Goal: Complete application form

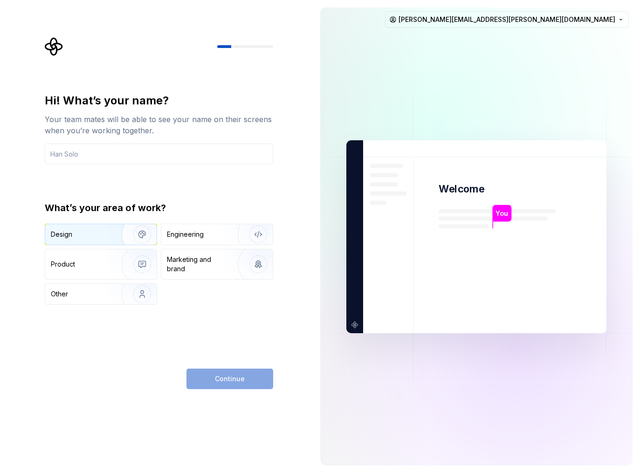
click at [85, 236] on div "Design" at bounding box center [80, 234] width 59 height 9
click at [136, 152] on input "text" at bounding box center [159, 154] width 228 height 21
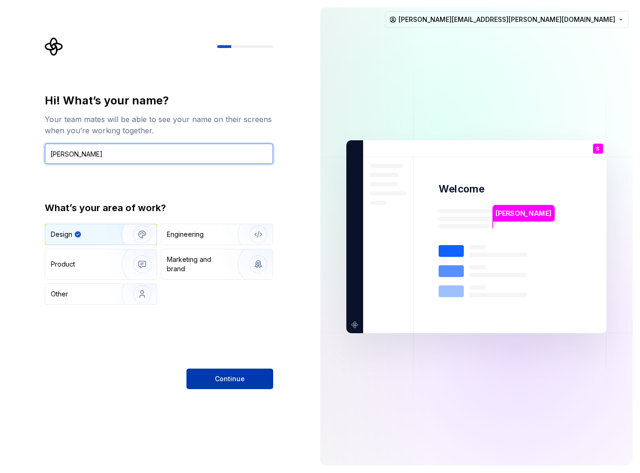
type input "Sam Camacho"
click at [221, 380] on span "Continue" at bounding box center [230, 378] width 30 height 9
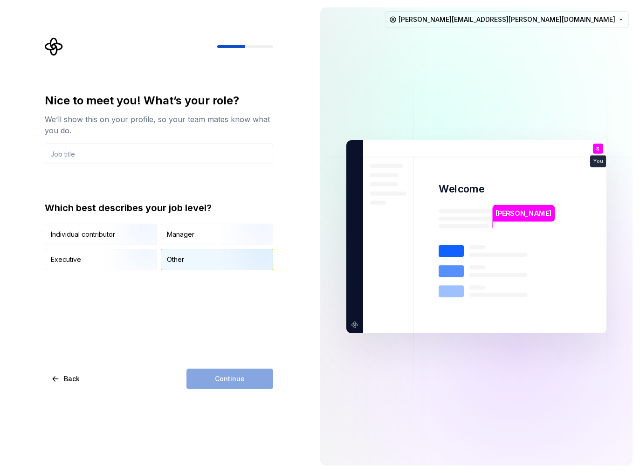
click at [190, 262] on div "Other" at bounding box center [216, 259] width 111 height 21
click at [125, 156] on input "text" at bounding box center [159, 154] width 228 height 21
type input "Head UXUI"
click at [226, 382] on span "Continue" at bounding box center [230, 378] width 30 height 9
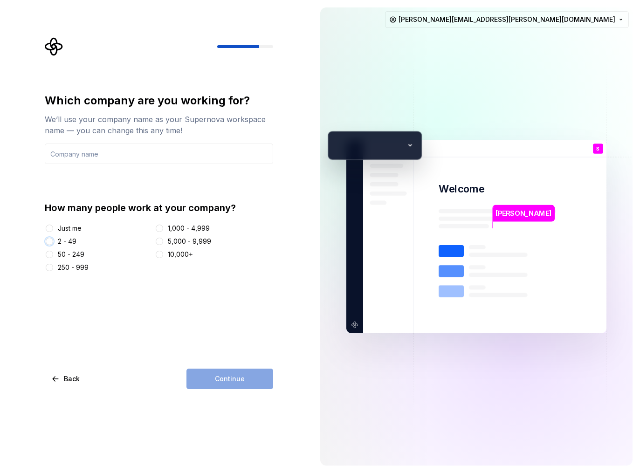
click at [49, 241] on button "2 - 49" at bounding box center [49, 241] width 7 height 7
click at [89, 159] on input "text" at bounding box center [159, 154] width 228 height 21
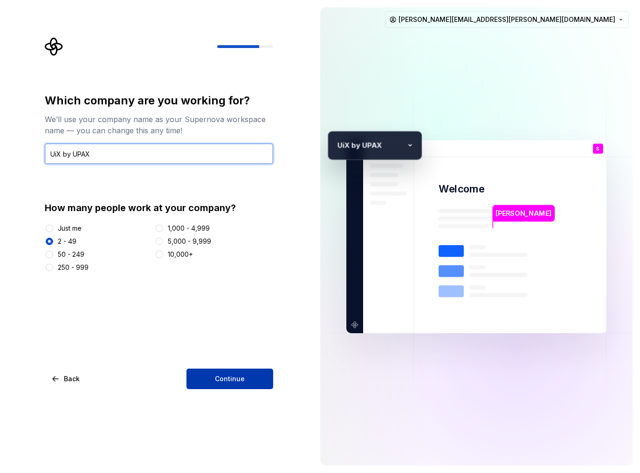
type input "UiX by UPAX"
click at [225, 382] on span "Continue" at bounding box center [230, 378] width 30 height 9
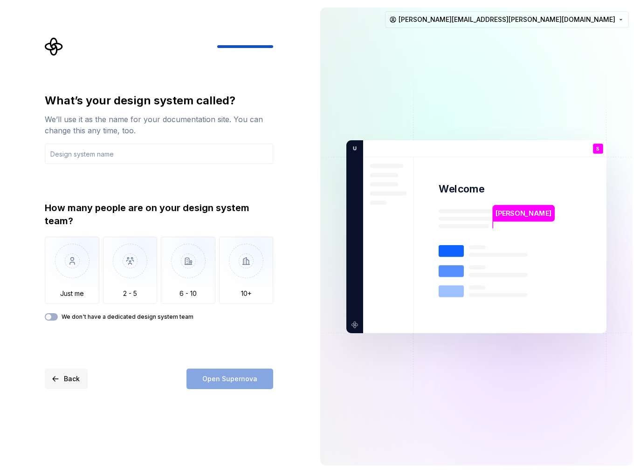
click at [59, 375] on button "Back" at bounding box center [66, 379] width 43 height 21
click at [67, 379] on span "Back" at bounding box center [72, 378] width 16 height 9
click at [115, 156] on input "text" at bounding box center [159, 154] width 228 height 21
click at [104, 319] on label "We don't have a dedicated design system team" at bounding box center [128, 316] width 132 height 7
click at [58, 319] on button "We don't have a dedicated design system team" at bounding box center [51, 316] width 13 height 7
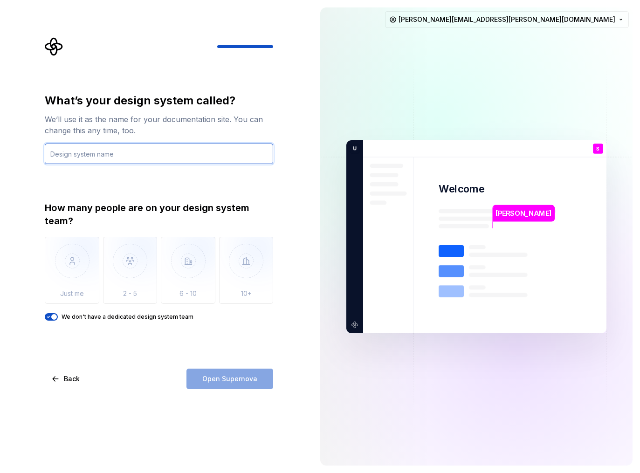
click at [124, 155] on input "text" at bounding box center [159, 154] width 228 height 21
type input "UiX"
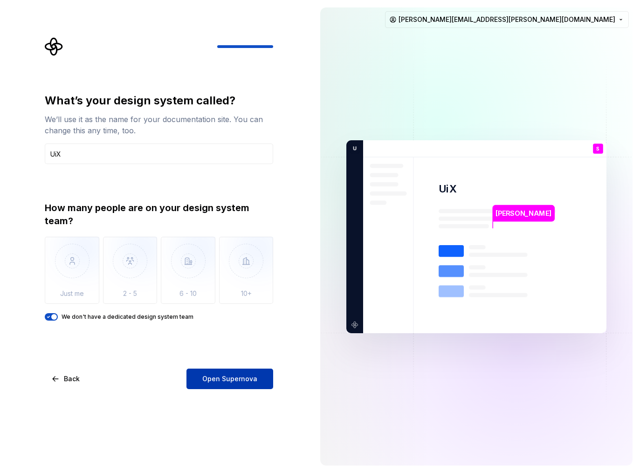
click at [235, 385] on button "Open Supernova" at bounding box center [230, 379] width 87 height 21
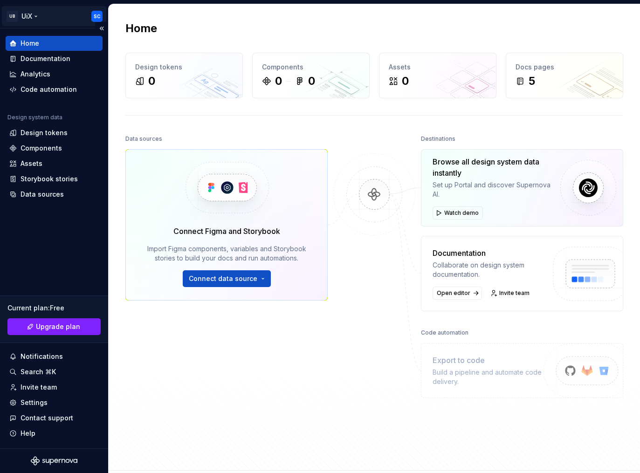
click at [100, 17] on html "UB UiX SC Home Documentation Analytics Code automation Design system data Desig…" at bounding box center [320, 236] width 640 height 473
click at [187, 374] on html "UB UiX SC Home Documentation Analytics Code automation Design system data Desig…" at bounding box center [320, 236] width 640 height 473
